Goal: Task Accomplishment & Management: Complete application form

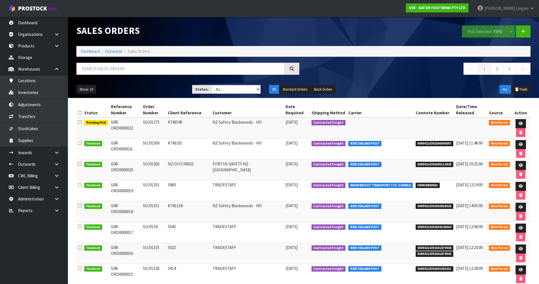
click at [301, 27] on div "Sales Orders" at bounding box center [187, 30] width 231 height 27
click at [88, 51] on link "Dashboard" at bounding box center [90, 51] width 19 height 5
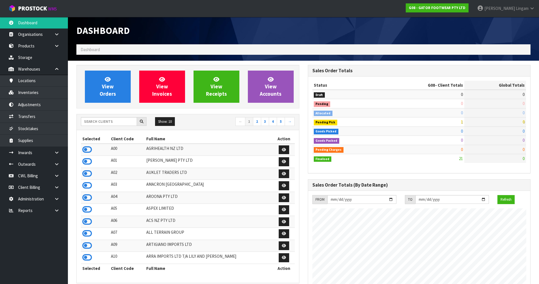
scroll to position [392, 231]
click at [103, 122] on input "text" at bounding box center [109, 121] width 56 height 9
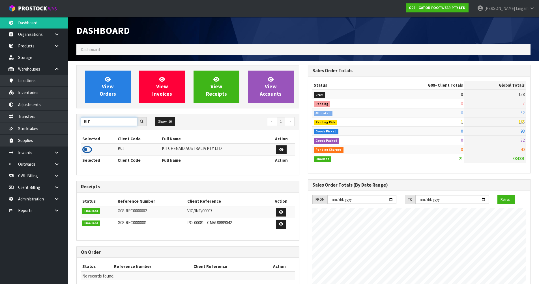
type input "KIT"
click at [87, 150] on icon at bounding box center [87, 150] width 10 height 8
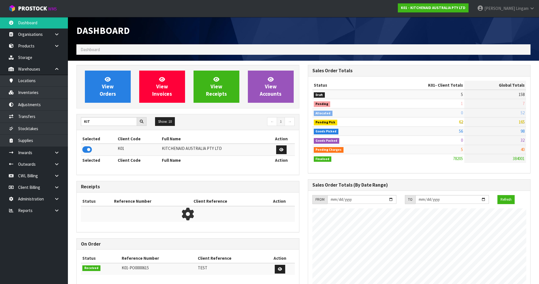
scroll to position [428, 231]
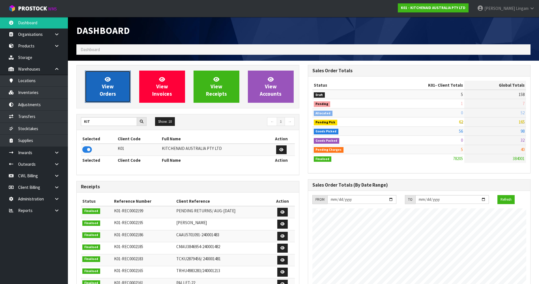
click at [115, 96] on span "View Orders" at bounding box center [108, 86] width 16 height 21
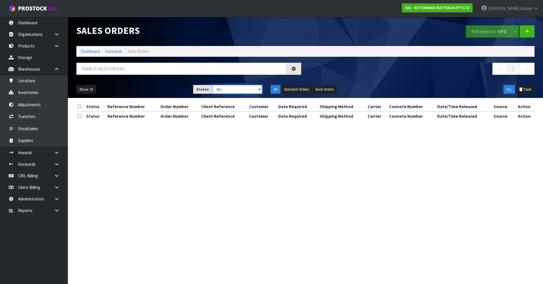
click at [256, 91] on select "Draft Pending Allocated Pending Pick Goods Picked Goods Packed Pending Charges …" at bounding box center [237, 89] width 50 height 9
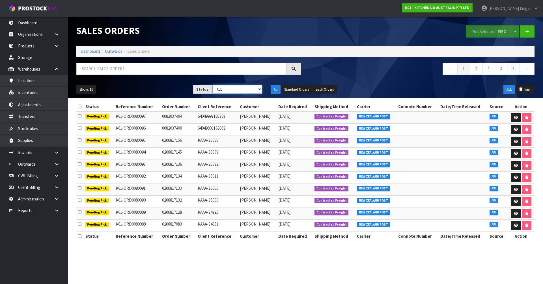
select select "string:6"
click at [212, 85] on select "Draft Pending Allocated Pending Pick Goods Picked Goods Packed Pending Charges …" at bounding box center [237, 89] width 50 height 9
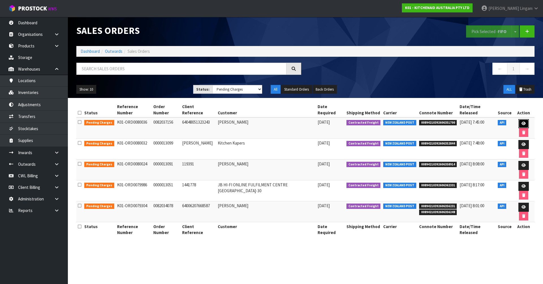
click at [521, 122] on icon at bounding box center [523, 124] width 4 height 4
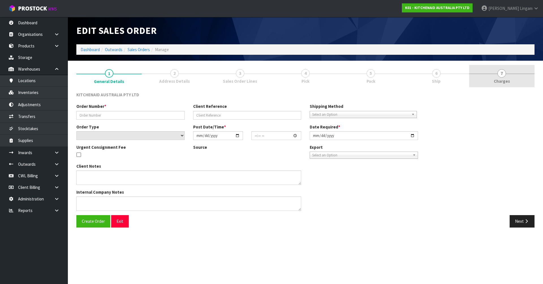
type input "0082037156"
type input "64048051323243"
select select "number:0"
type input "[DATE]"
type input "10:44:09.000"
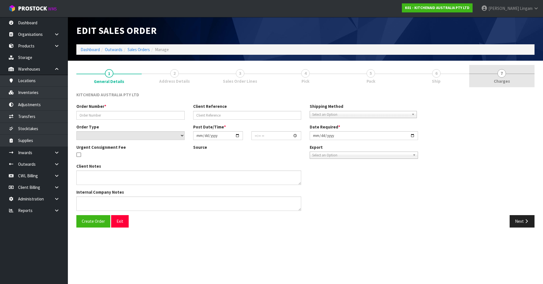
type input "[DATE]"
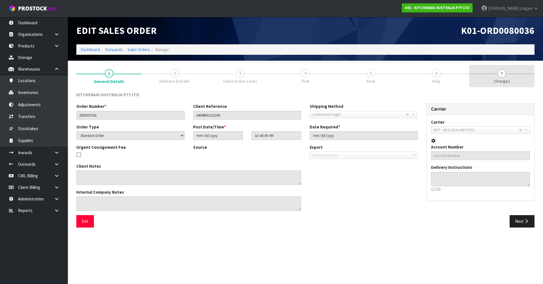
click at [514, 77] on link "7 [GEOGRAPHIC_DATA]" at bounding box center [501, 76] width 65 height 22
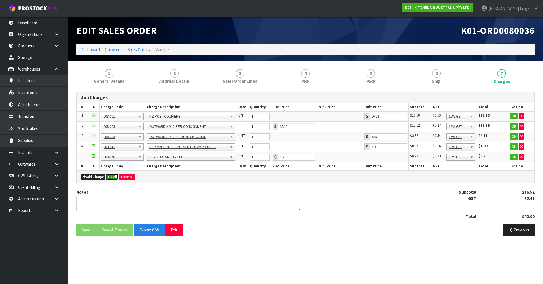
drag, startPoint x: 109, startPoint y: 178, endPoint x: 108, endPoint y: 188, distance: 9.7
click at [109, 178] on button "Ok All" at bounding box center [112, 177] width 12 height 7
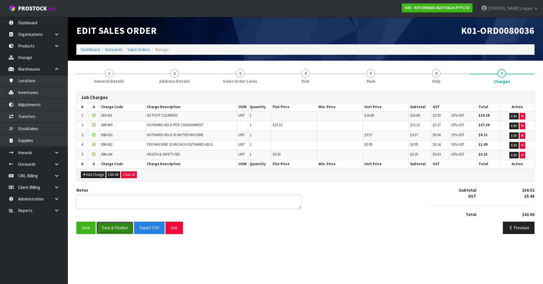
click at [112, 230] on button "Save & Finalise" at bounding box center [114, 228] width 37 height 12
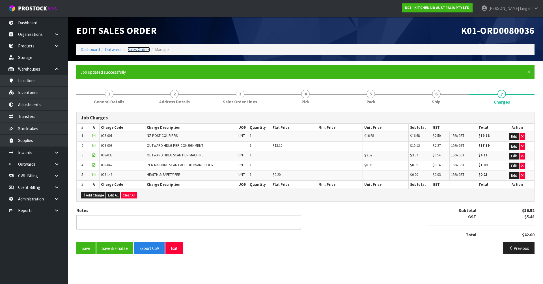
click at [141, 48] on link "Sales Orders" at bounding box center [139, 49] width 22 height 5
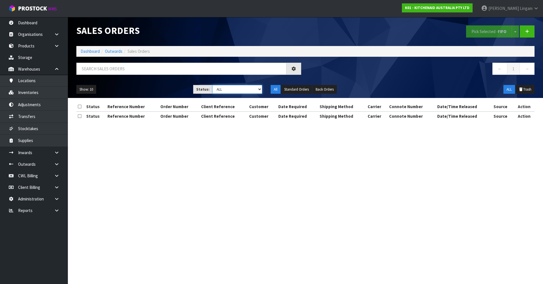
click at [240, 90] on select "Draft Pending Allocated Pending Pick Goods Picked Goods Packed Pending Charges …" at bounding box center [237, 89] width 50 height 9
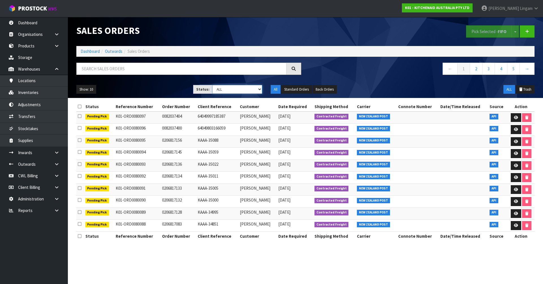
select select "string:6"
click at [212, 85] on select "Draft Pending Allocated Pending Pick Goods Picked Goods Packed Pending Charges …" at bounding box center [237, 89] width 50 height 9
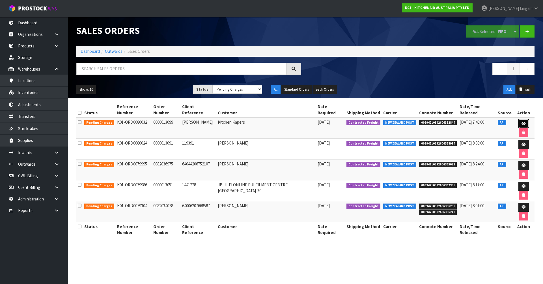
click at [521, 122] on icon at bounding box center [523, 124] width 4 height 4
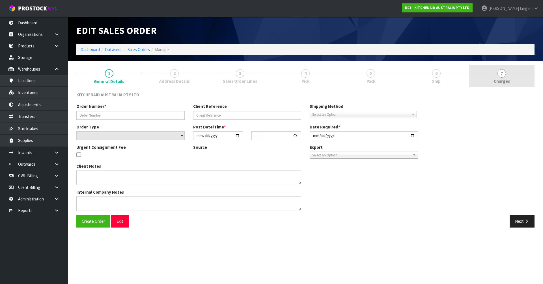
click at [516, 75] on link "7 [GEOGRAPHIC_DATA]" at bounding box center [501, 76] width 65 height 22
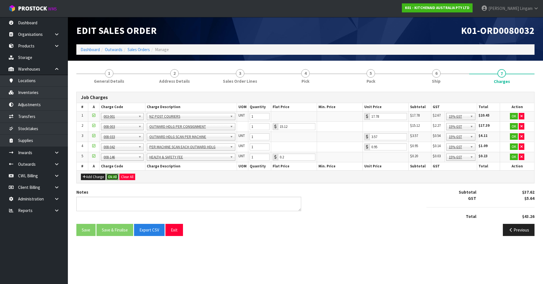
click at [108, 178] on button "Ok All" at bounding box center [112, 177] width 12 height 7
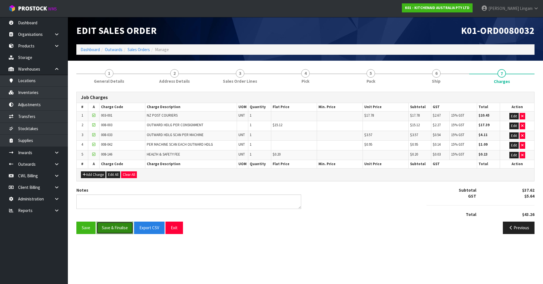
click at [115, 227] on button "Save & Finalise" at bounding box center [114, 228] width 37 height 12
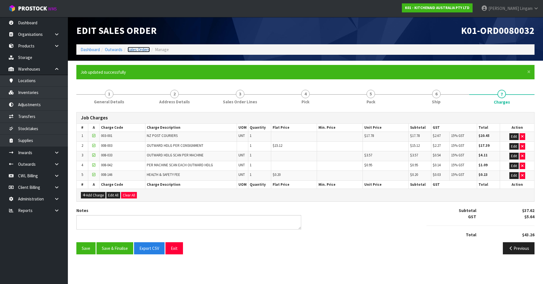
click at [140, 48] on link "Sales Orders" at bounding box center [139, 49] width 22 height 5
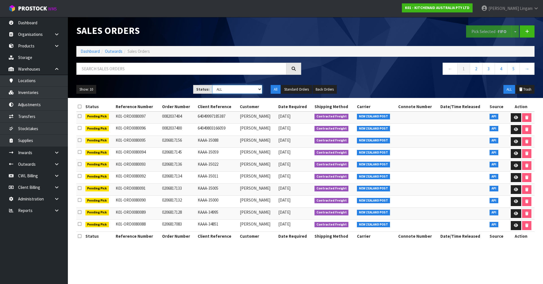
click at [243, 89] on select "Draft Pending Allocated Pending Pick Goods Picked Goods Packed Pending Charges …" at bounding box center [237, 89] width 50 height 9
click at [198, 72] on input "text" at bounding box center [181, 69] width 210 height 12
type input "80066"
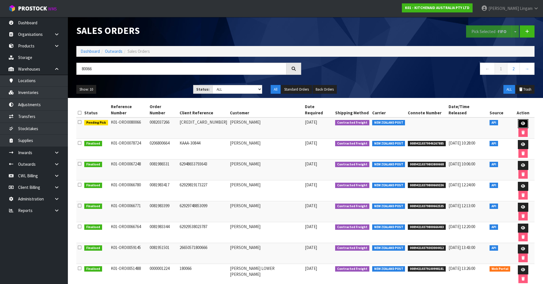
click at [518, 119] on link at bounding box center [523, 123] width 10 height 9
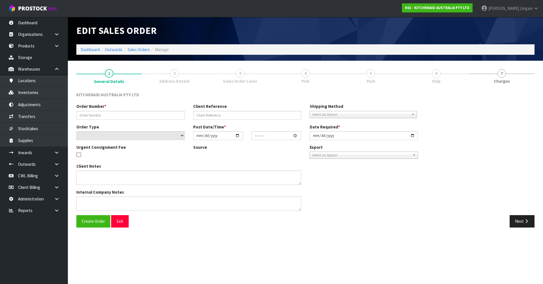
type input "0082037266"
type input "[CREDIT_CARD_NUMBER]"
select select "number:0"
type input "[DATE]"
type input "20:41:09.000"
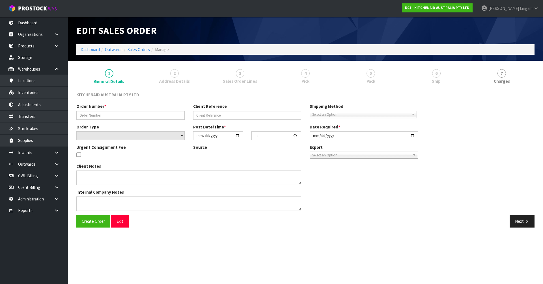
type input "[DATE]"
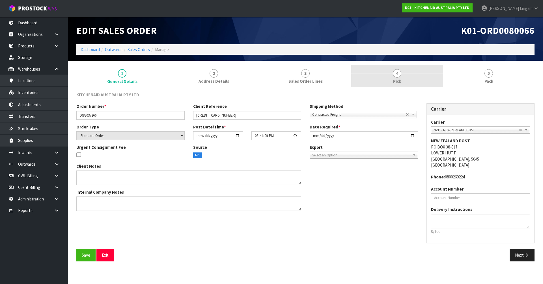
click at [426, 79] on link "4 Pick" at bounding box center [397, 76] width 92 height 22
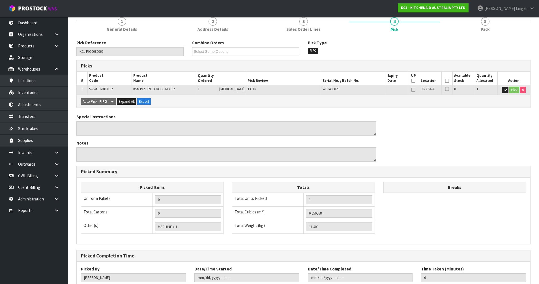
scroll to position [90, 0]
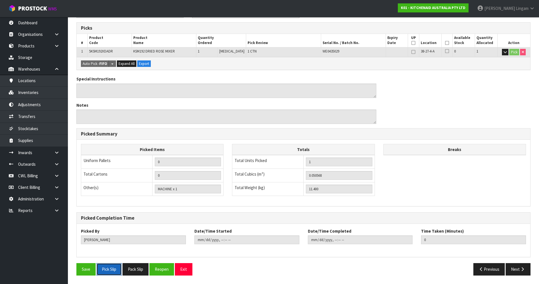
click at [109, 268] on button "Pick Slip" at bounding box center [108, 270] width 25 height 12
click at [209, 109] on div "Notes" at bounding box center [226, 113] width 300 height 22
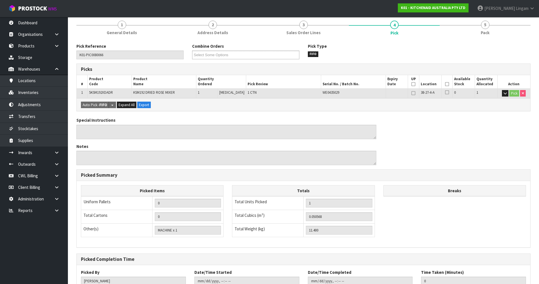
scroll to position [0, 0]
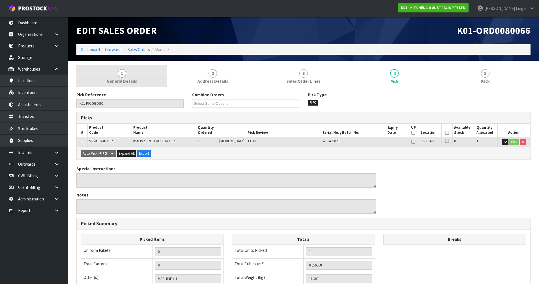
click at [105, 75] on link "1 General Details" at bounding box center [121, 76] width 91 height 22
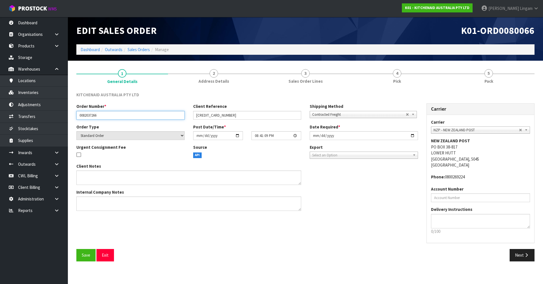
drag, startPoint x: 108, startPoint y: 116, endPoint x: 68, endPoint y: 118, distance: 39.6
click at [68, 118] on section "1 General Details 2 Address Details 3 Sales Order Lines 4 Pick 5 Pack KITCHENAI…" at bounding box center [305, 166] width 475 height 210
click at [94, 52] on ol "Dashboard Outwards Sales Orders Manage" at bounding box center [305, 49] width 458 height 10
click at [94, 50] on link "Dashboard" at bounding box center [90, 49] width 19 height 5
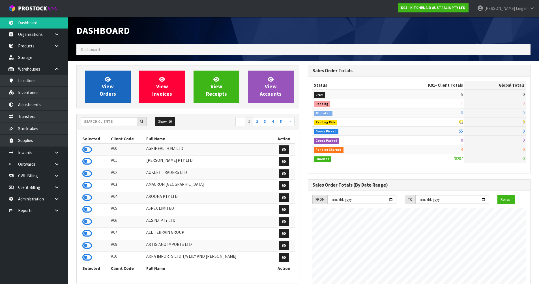
scroll to position [428, 231]
click at [111, 90] on link "View Orders" at bounding box center [108, 87] width 46 height 32
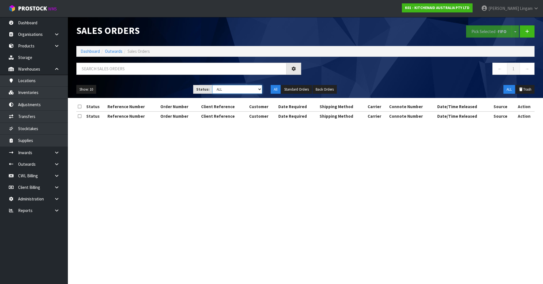
click at [253, 90] on select "Draft Pending Allocated Pending Pick Goods Picked Goods Packed Pending Charges …" at bounding box center [237, 89] width 50 height 9
select select "string:6"
click at [212, 85] on select "Draft Pending Allocated Pending Pick Goods Picked Goods Packed Pending Charges …" at bounding box center [237, 89] width 50 height 9
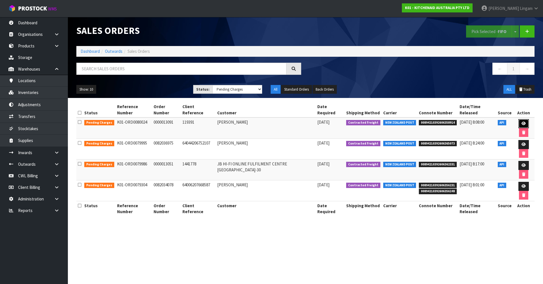
click at [521, 122] on icon at bounding box center [523, 124] width 4 height 4
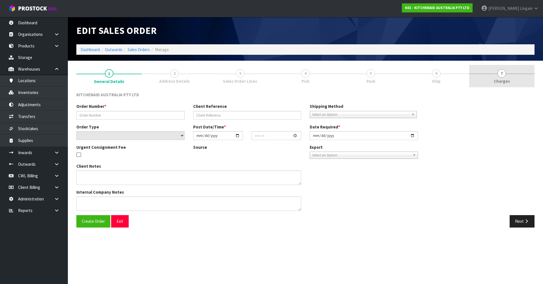
click at [526, 75] on link "7 [GEOGRAPHIC_DATA]" at bounding box center [501, 76] width 65 height 22
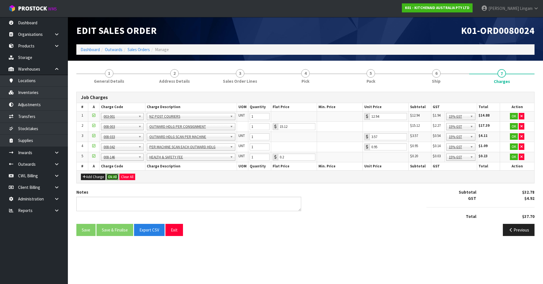
click at [116, 175] on button "Ok All" at bounding box center [112, 177] width 12 height 7
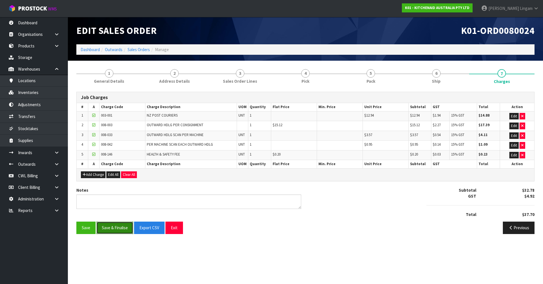
click at [123, 231] on button "Save & Finalise" at bounding box center [114, 228] width 37 height 12
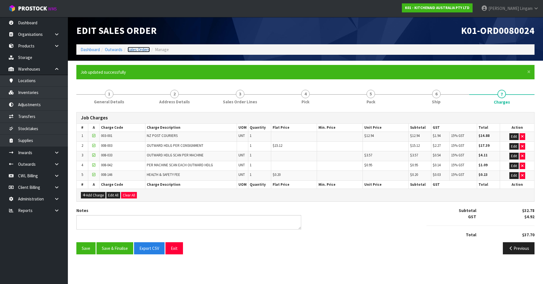
click at [139, 48] on link "Sales Orders" at bounding box center [139, 49] width 22 height 5
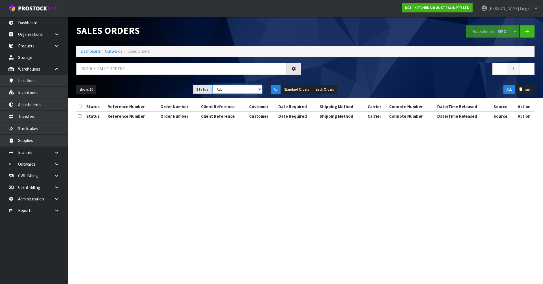
click at [251, 90] on select "Draft Pending Allocated Pending Pick Goods Picked Goods Packed Pending Charges …" at bounding box center [237, 89] width 50 height 9
select select "string:6"
click at [212, 85] on select "Draft Pending Allocated Pending Pick Goods Picked Goods Packed Pending Charges …" at bounding box center [237, 89] width 50 height 9
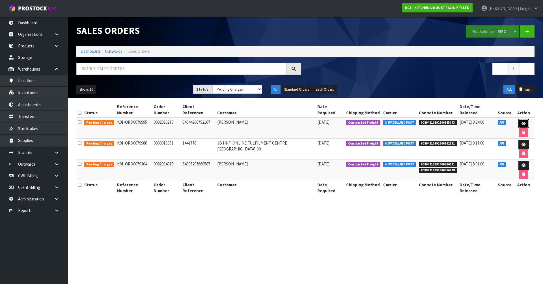
click at [521, 122] on icon at bounding box center [523, 124] width 4 height 4
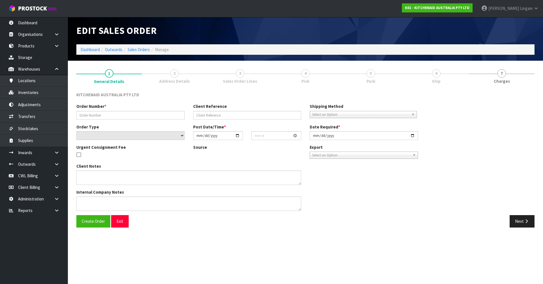
type input "0082036975"
type input "64044206752107"
select select "number:0"
type input "[DATE]"
type input "12:40:08.000"
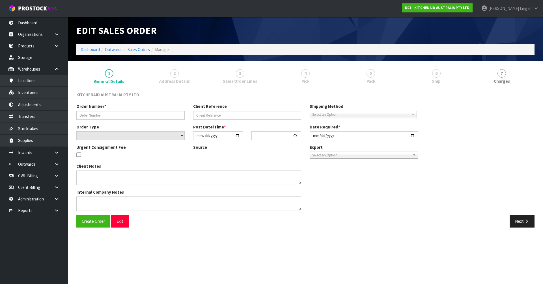
type input "[DATE]"
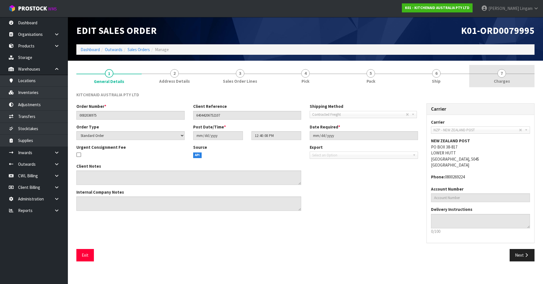
click at [510, 85] on link "7 [GEOGRAPHIC_DATA]" at bounding box center [501, 76] width 65 height 22
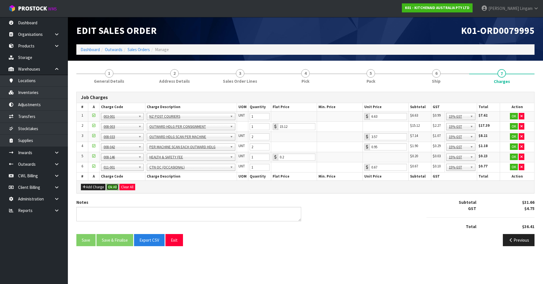
click at [114, 190] on button "Ok All" at bounding box center [112, 187] width 12 height 7
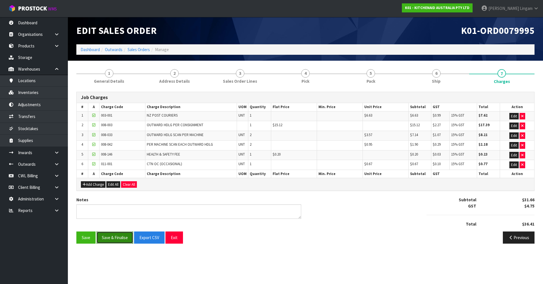
click at [115, 238] on button "Save & Finalise" at bounding box center [114, 238] width 37 height 12
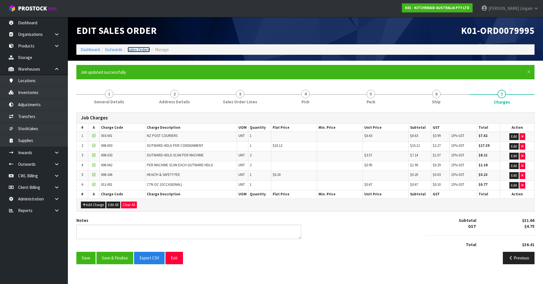
click at [141, 49] on link "Sales Orders" at bounding box center [139, 49] width 22 height 5
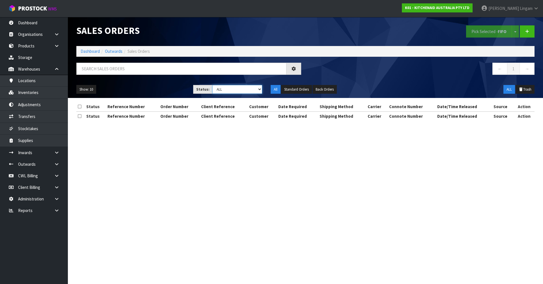
click at [245, 89] on select "Draft Pending Allocated Pending Pick Goods Picked Goods Packed Pending Charges …" at bounding box center [237, 89] width 50 height 9
select select "string:6"
click at [212, 85] on select "Draft Pending Allocated Pending Pick Goods Picked Goods Packed Pending Charges …" at bounding box center [237, 89] width 50 height 9
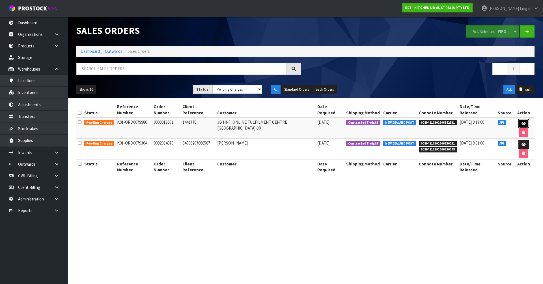
click at [518, 119] on link at bounding box center [523, 123] width 10 height 9
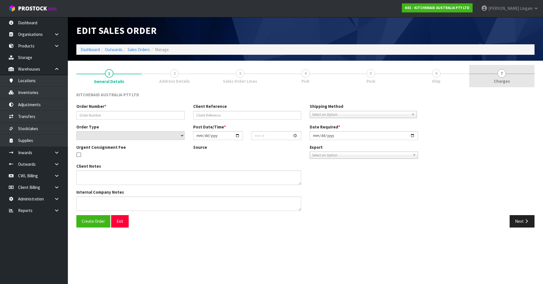
click at [522, 75] on link "7 [GEOGRAPHIC_DATA]" at bounding box center [501, 76] width 65 height 22
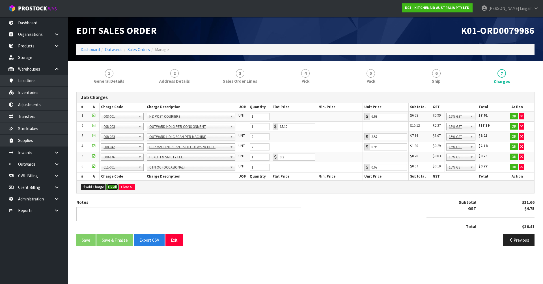
click at [114, 190] on button "Ok All" at bounding box center [112, 187] width 12 height 7
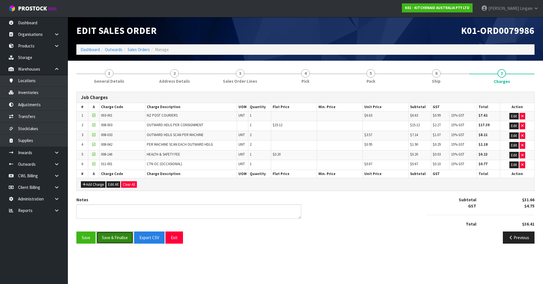
click at [117, 239] on button "Save & Finalise" at bounding box center [114, 238] width 37 height 12
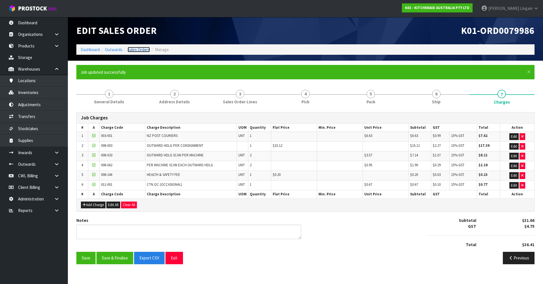
click at [137, 49] on link "Sales Orders" at bounding box center [139, 49] width 22 height 5
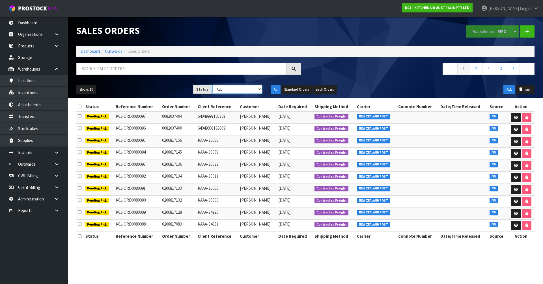
click at [254, 90] on select "Draft Pending Allocated Pending Pick Goods Picked Goods Packed Pending Charges …" at bounding box center [237, 89] width 50 height 9
select select "string:6"
click at [212, 85] on select "Draft Pending Allocated Pending Pick Goods Picked Goods Packed Pending Charges …" at bounding box center [237, 89] width 50 height 9
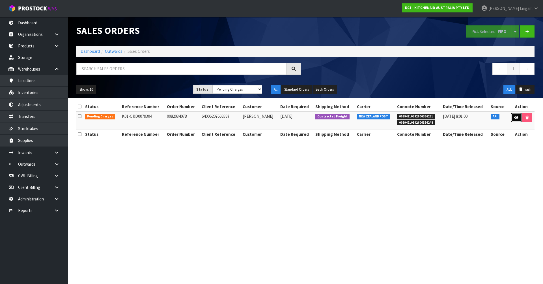
click at [516, 118] on icon at bounding box center [516, 118] width 4 height 4
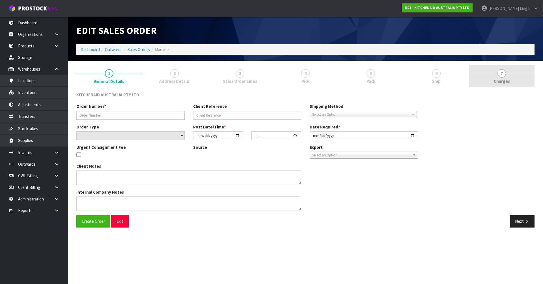
type input "0082034078"
type input "64006207668587"
select select "number:0"
type input "[DATE]"
type input "17:40:52.000"
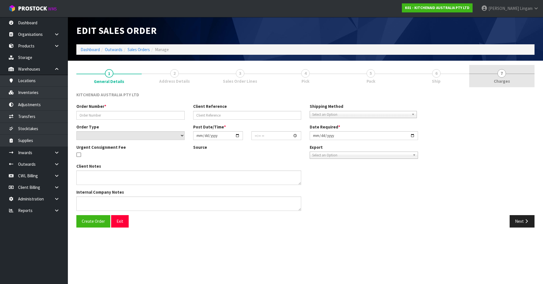
type input "[DATE]"
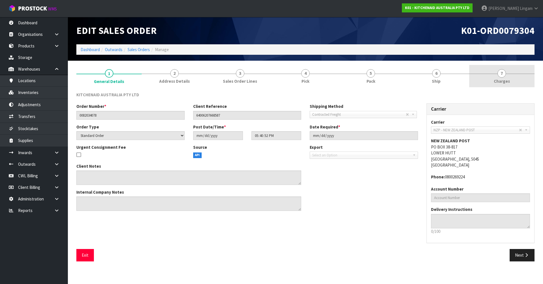
click at [518, 81] on link "7 [GEOGRAPHIC_DATA]" at bounding box center [501, 76] width 65 height 22
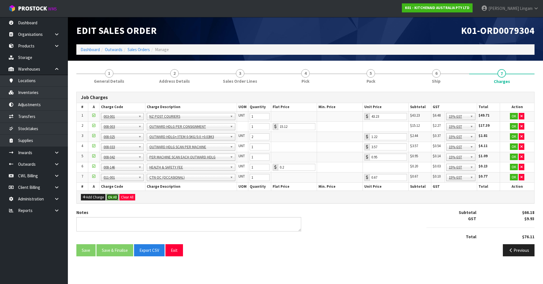
click at [114, 196] on button "Ok All" at bounding box center [112, 197] width 12 height 7
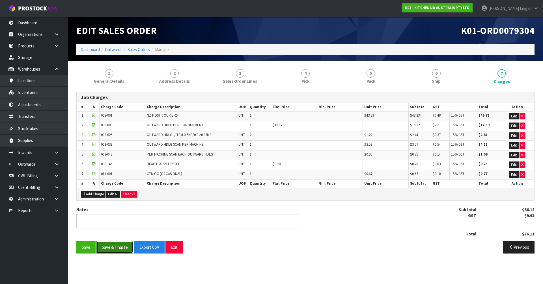
click at [115, 248] on button "Save & Finalise" at bounding box center [114, 247] width 37 height 12
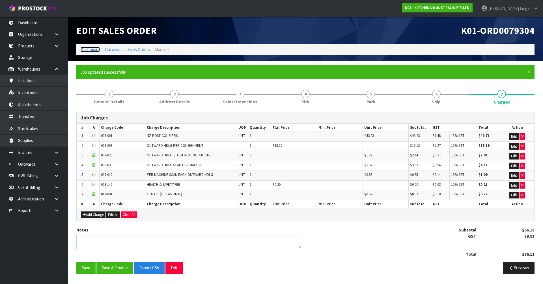
click at [91, 49] on link "Dashboard" at bounding box center [90, 49] width 19 height 5
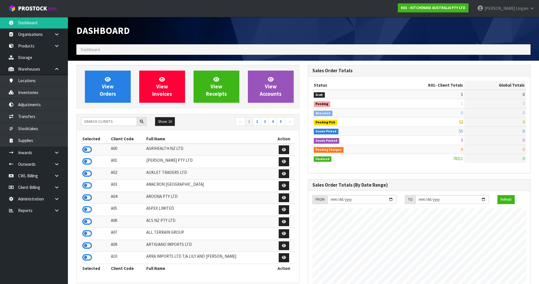
scroll to position [428, 231]
click at [113, 122] on input "text" at bounding box center [109, 121] width 56 height 9
click at [89, 122] on input "text" at bounding box center [109, 121] width 56 height 9
click at [92, 123] on input "text" at bounding box center [109, 121] width 56 height 9
click at [86, 150] on icon at bounding box center [87, 150] width 10 height 8
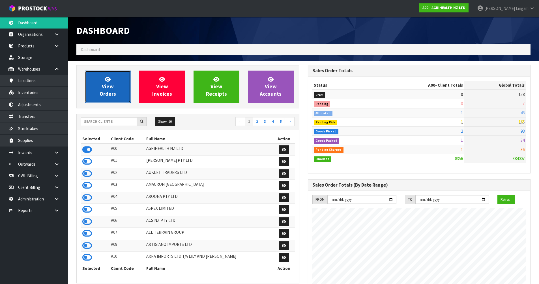
click at [115, 90] on span "View Orders" at bounding box center [108, 86] width 16 height 21
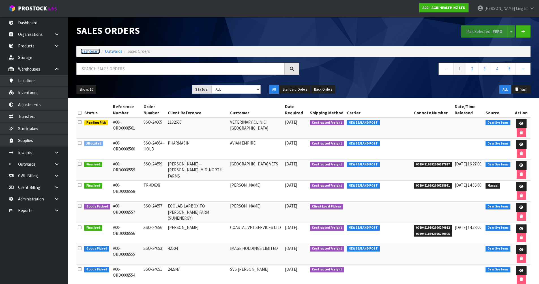
click at [88, 52] on link "Dashboard" at bounding box center [90, 51] width 19 height 5
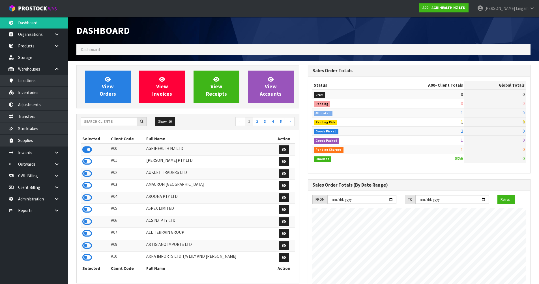
scroll to position [428, 231]
click at [102, 89] on span "View Orders" at bounding box center [108, 86] width 16 height 21
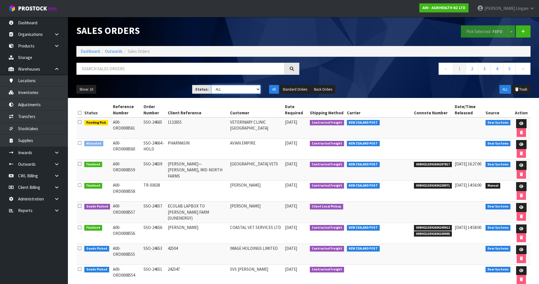
click at [254, 90] on select "Draft Pending Allocated Pending Pick Goods Picked Goods Packed Pending Charges …" at bounding box center [235, 89] width 49 height 9
select select "string:6"
click at [211, 85] on select "Draft Pending Allocated Pending Pick Goods Picked Goods Packed Pending Charges …" at bounding box center [235, 89] width 49 height 9
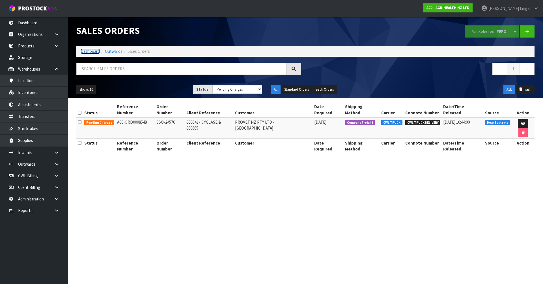
click at [92, 51] on link "Dashboard" at bounding box center [90, 51] width 19 height 5
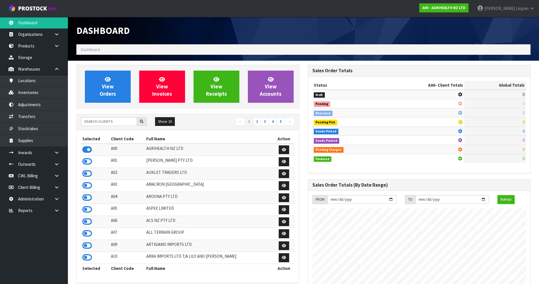
scroll to position [428, 231]
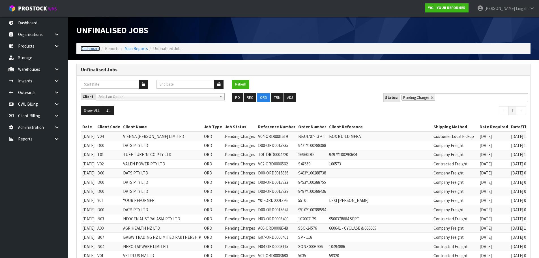
click at [92, 50] on link "Dashboard" at bounding box center [90, 48] width 19 height 5
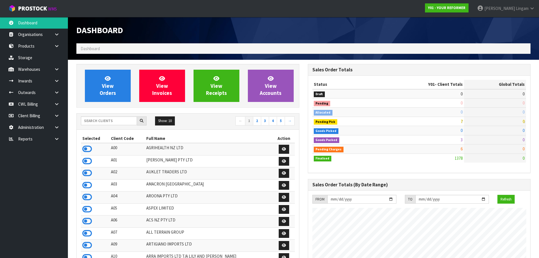
scroll to position [410, 231]
